Goal: Complete application form

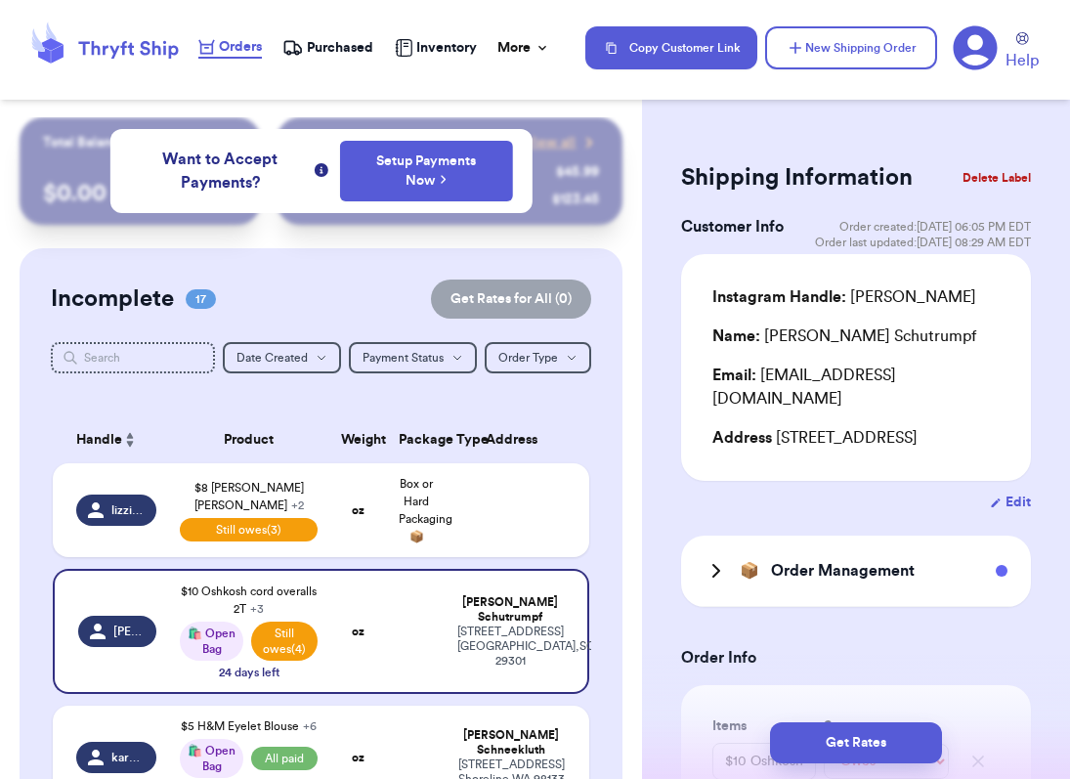
select select "unpaid"
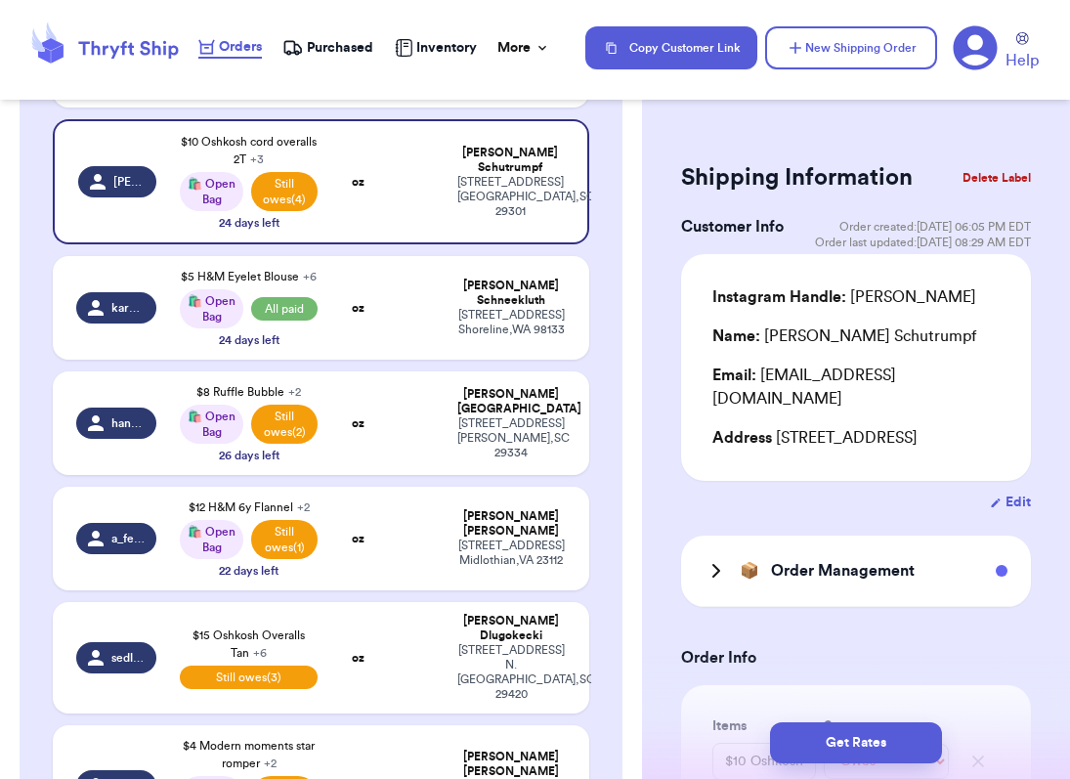
scroll to position [459, 0]
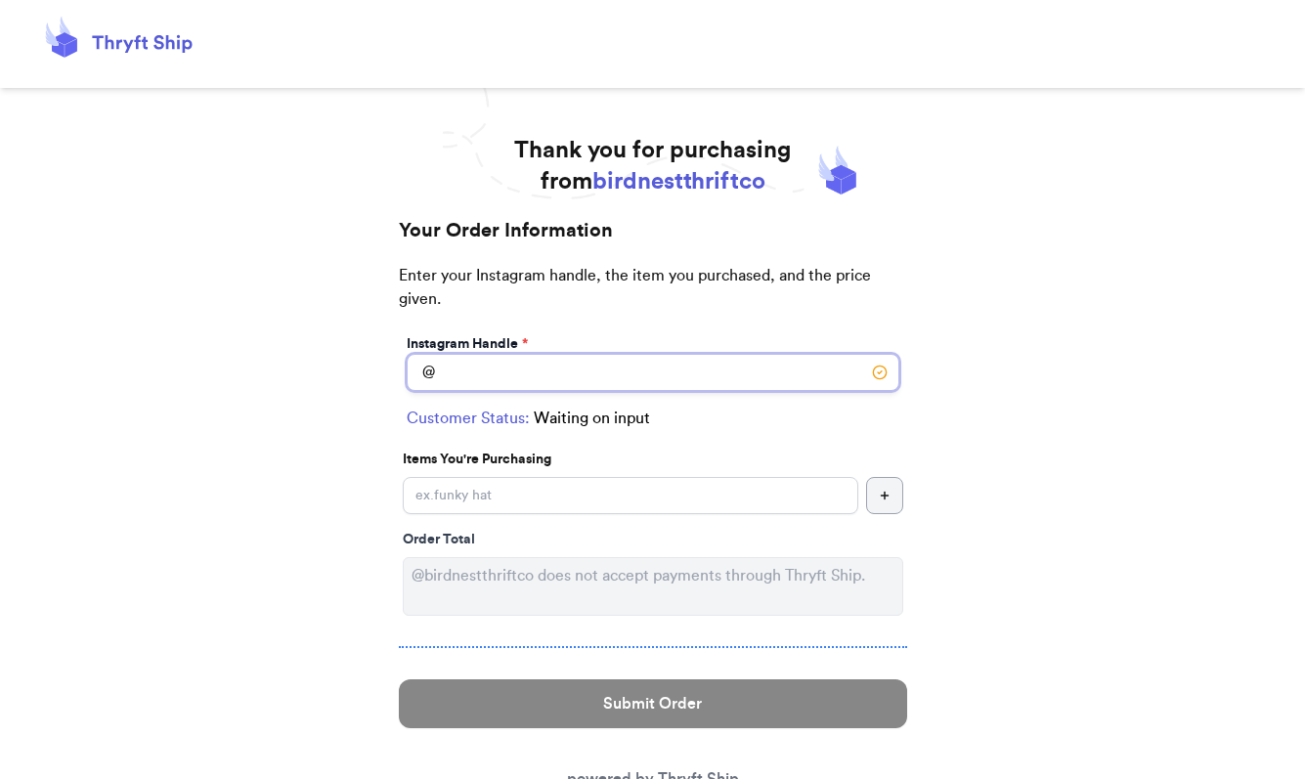
click at [458, 371] on input "Instagram Handle *" at bounding box center [653, 372] width 493 height 37
type input "wellwornwallace"
select select "IN"
type input "[GEOGRAPHIC_DATA]"
type input "46208"
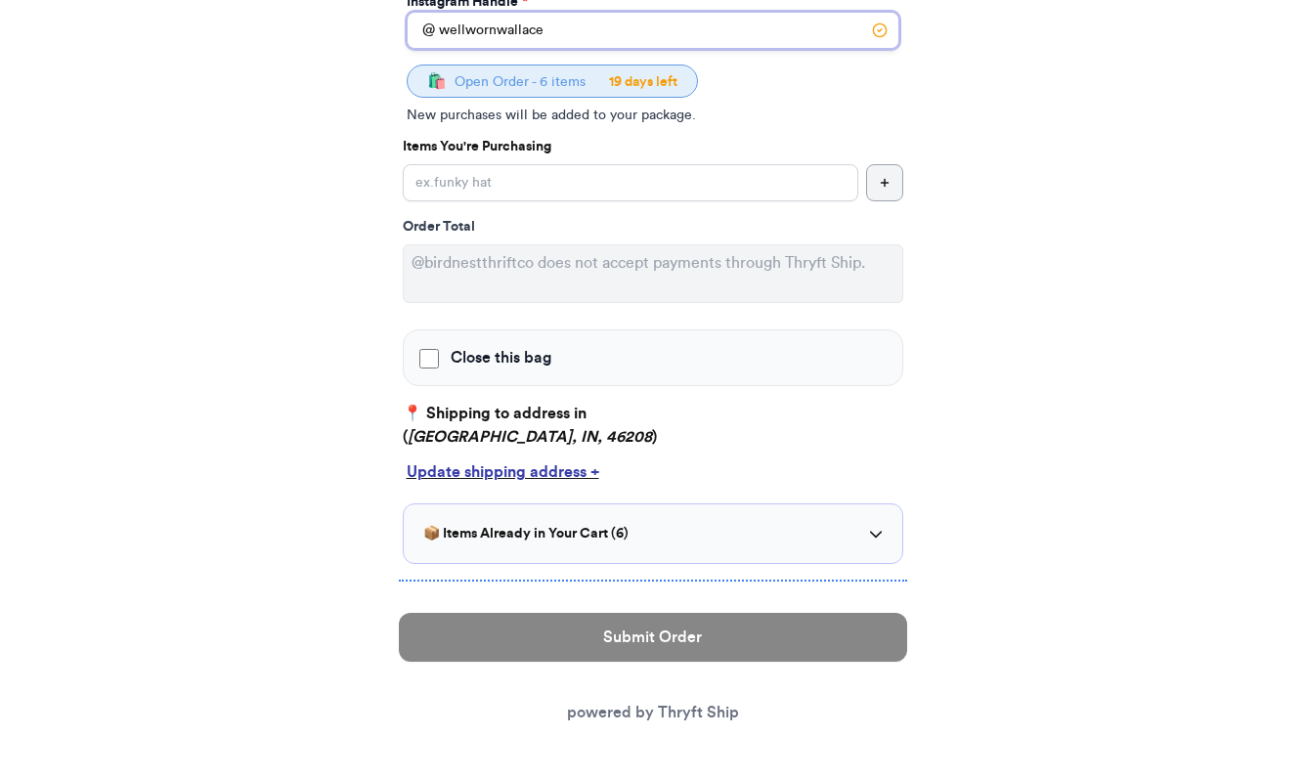
scroll to position [342, 0]
type input "wellwornwallace"
click at [647, 535] on div "📦 Items Already in Your Cart ( 6 )" at bounding box center [652, 534] width 459 height 20
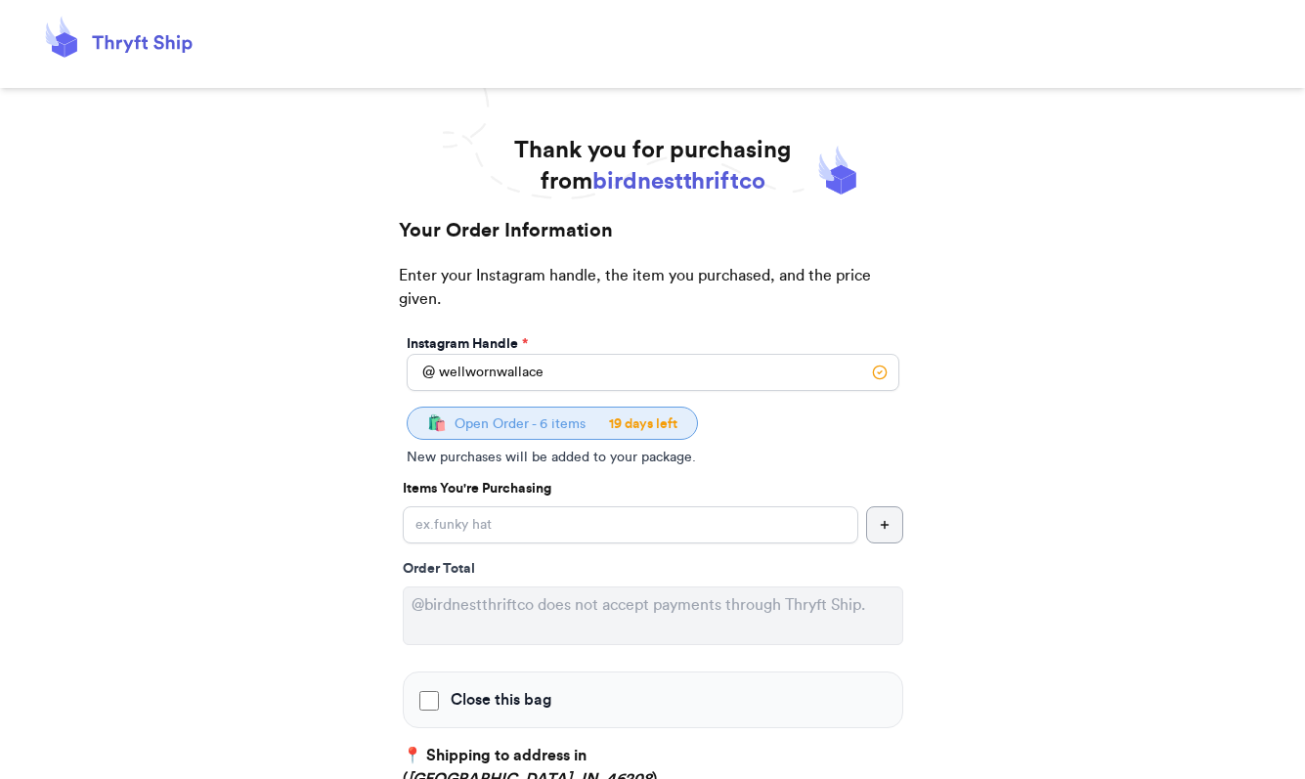
scroll to position [0, 0]
